Goal: Transaction & Acquisition: Purchase product/service

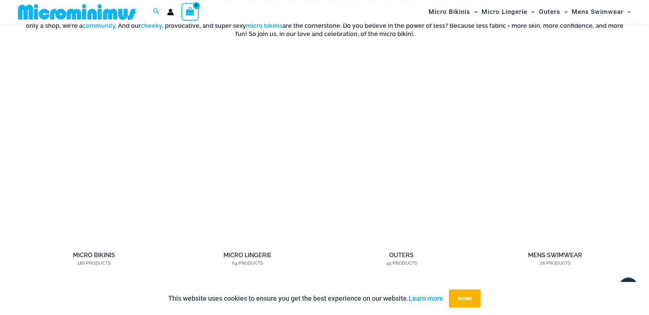
scroll to position [643, 0]
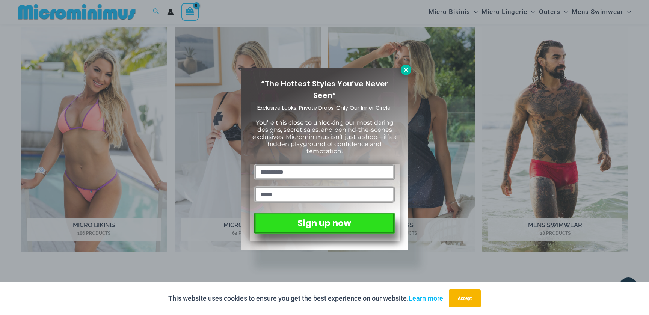
click at [407, 70] on icon at bounding box center [406, 70] width 4 height 4
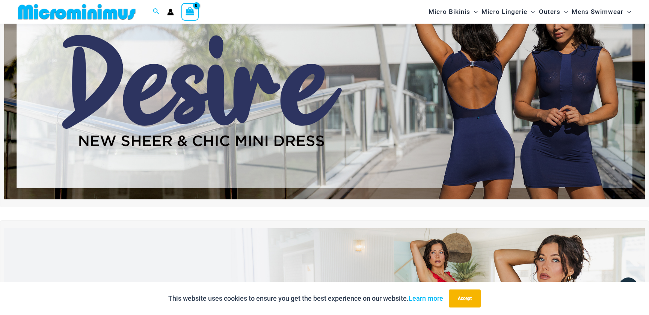
scroll to position [0, 0]
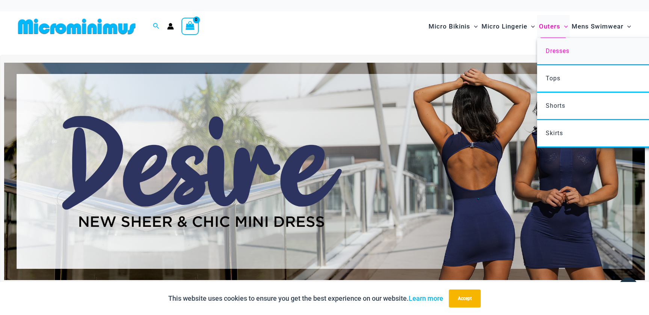
click at [549, 56] on link "Dresses" at bounding box center [649, 51] width 224 height 27
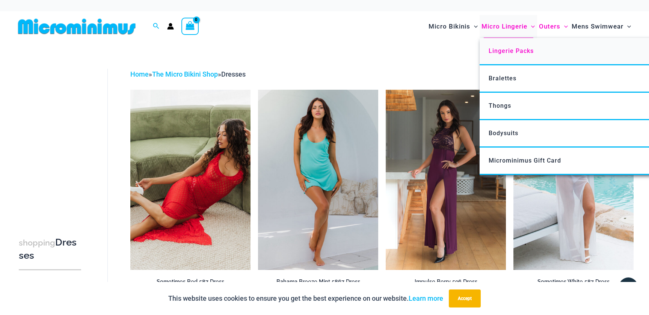
click at [512, 47] on span "Lingerie Packs" at bounding box center [511, 50] width 45 height 7
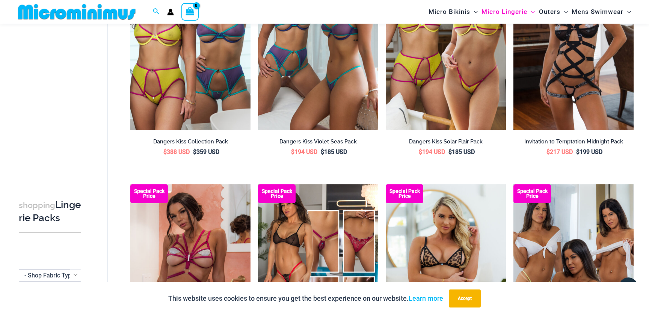
scroll to position [318, 0]
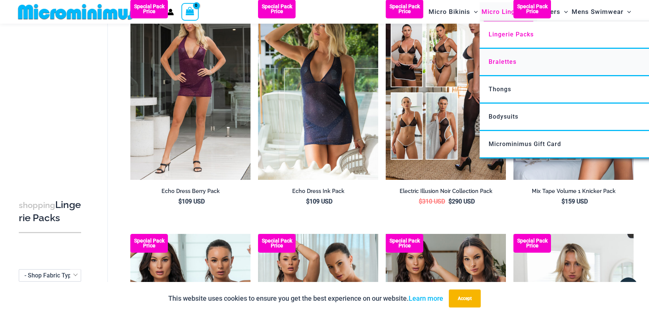
click at [505, 61] on span "Bralettes" at bounding box center [503, 61] width 28 height 7
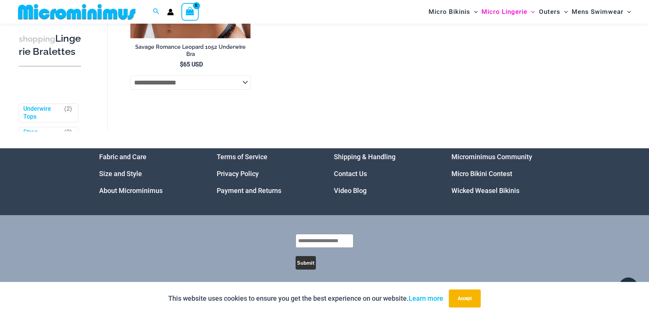
scroll to position [406, 0]
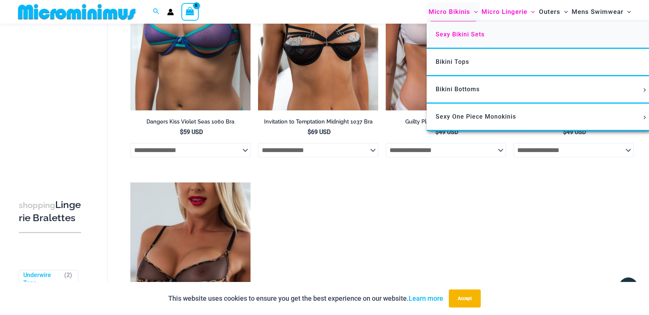
click at [454, 34] on span "Sexy Bikini Sets" at bounding box center [460, 34] width 49 height 7
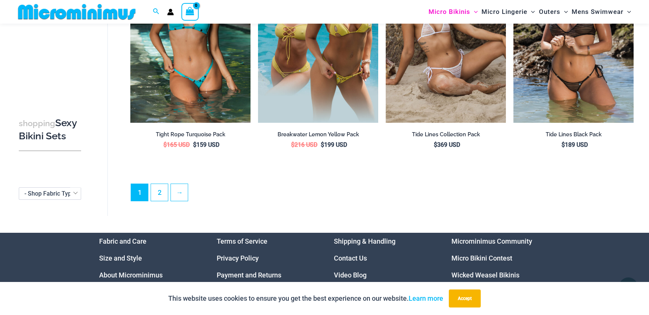
scroll to position [1820, 0]
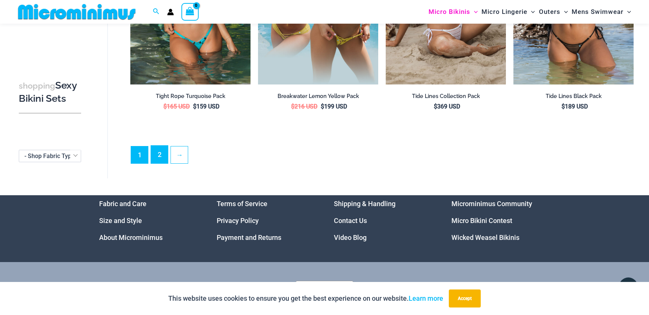
click at [166, 150] on link "2" at bounding box center [159, 155] width 17 height 18
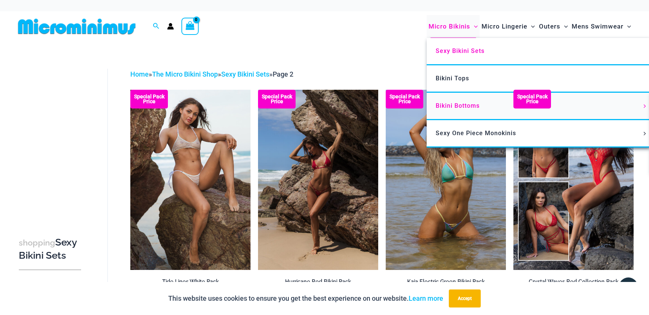
click at [462, 105] on span "Bikini Bottoms" at bounding box center [458, 105] width 44 height 7
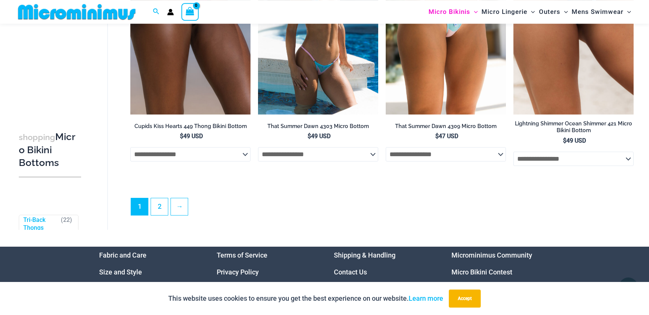
scroll to position [2266, 0]
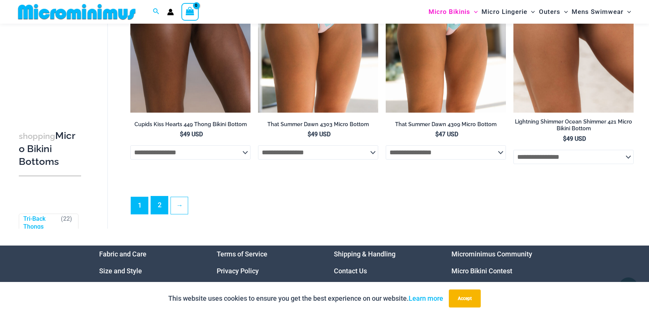
click at [158, 214] on link "2" at bounding box center [159, 206] width 17 height 18
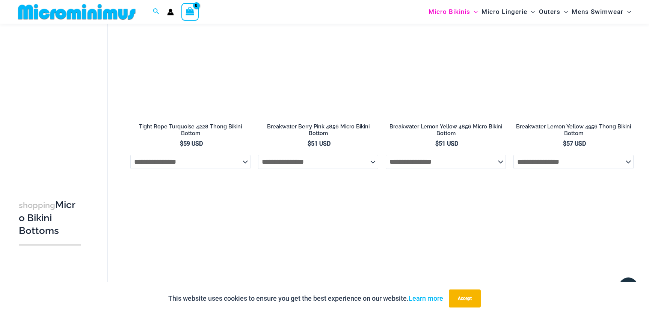
scroll to position [375, 0]
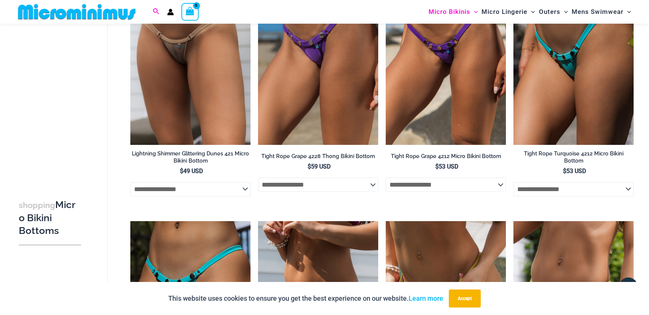
click at [155, 9] on icon "Search icon link" at bounding box center [156, 11] width 6 height 7
click at [177, 14] on input "Search for: Search" at bounding box center [204, 12] width 88 height 22
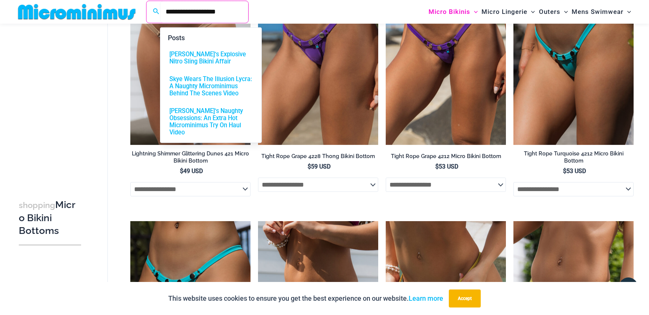
type input "**********"
click button "Search" at bounding box center [0, 0] width 0 height 0
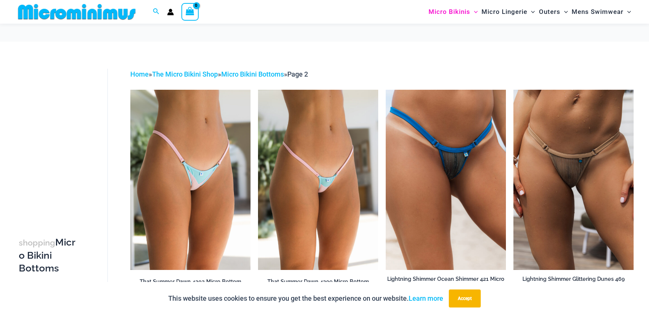
scroll to position [375, 0]
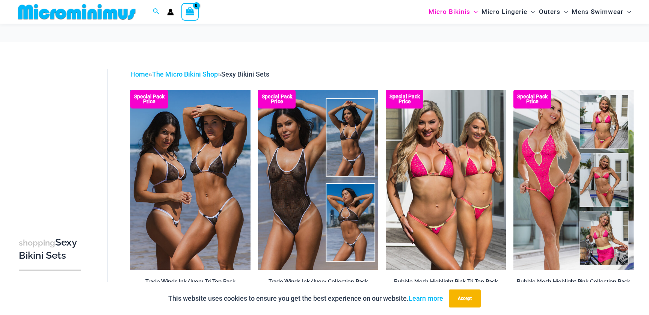
scroll to position [1820, 0]
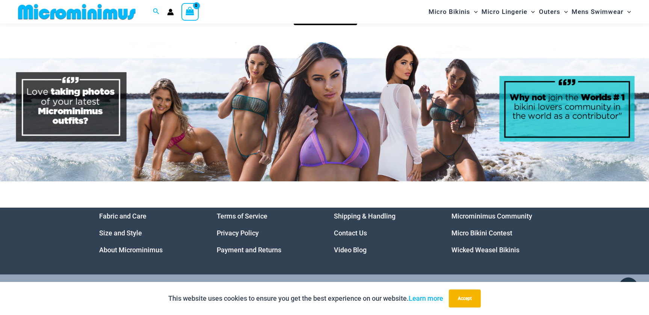
scroll to position [3809, 0]
